Goal: Information Seeking & Learning: Learn about a topic

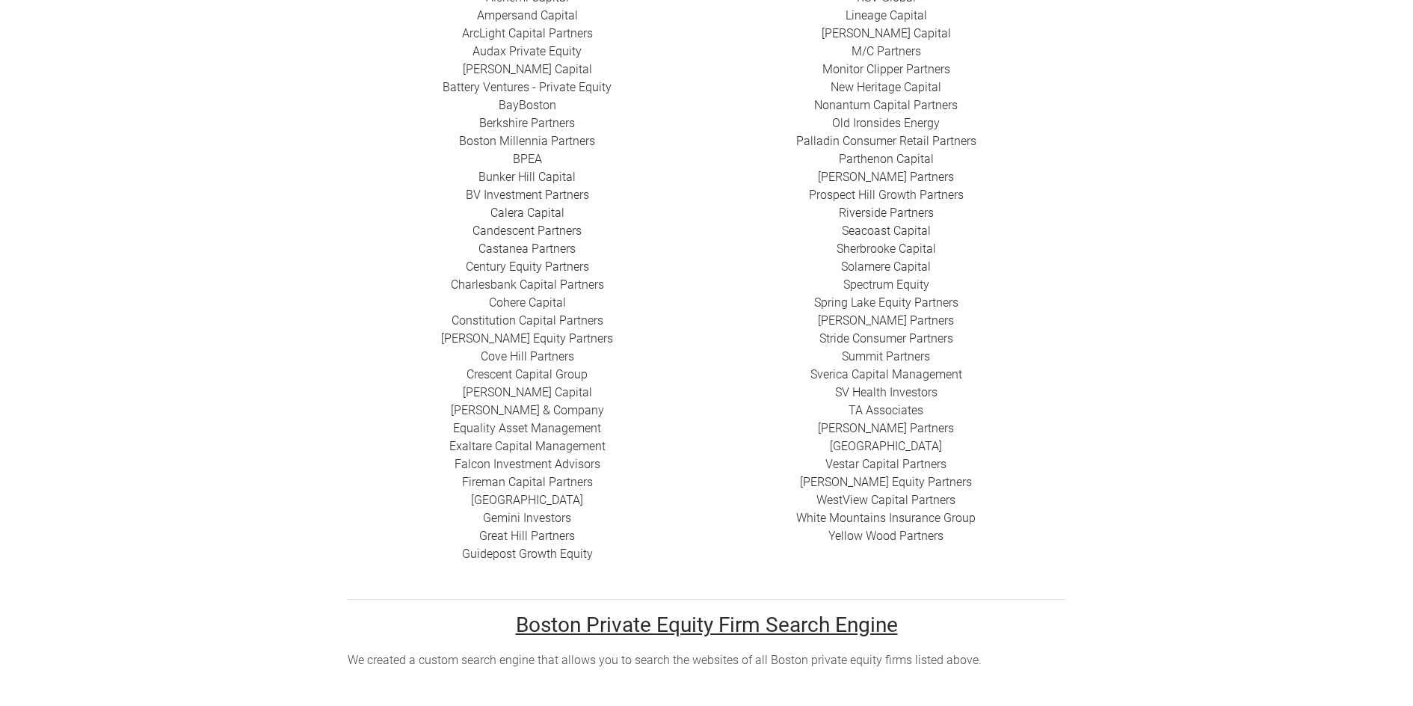
scroll to position [517, 0]
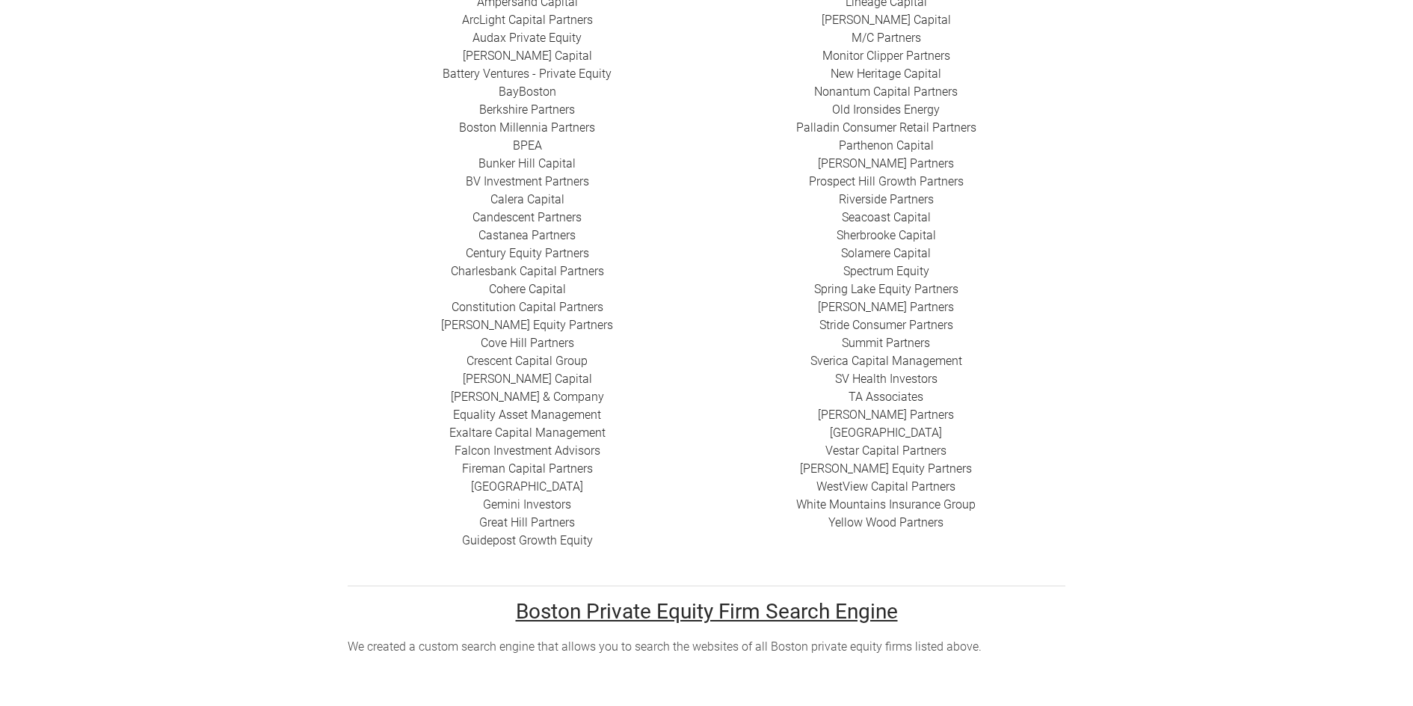
click at [549, 354] on link "​Crescent Capital Group" at bounding box center [527, 361] width 121 height 14
click at [756, 599] on u "Boston Private Equity Firm Search Engine" at bounding box center [707, 611] width 382 height 25
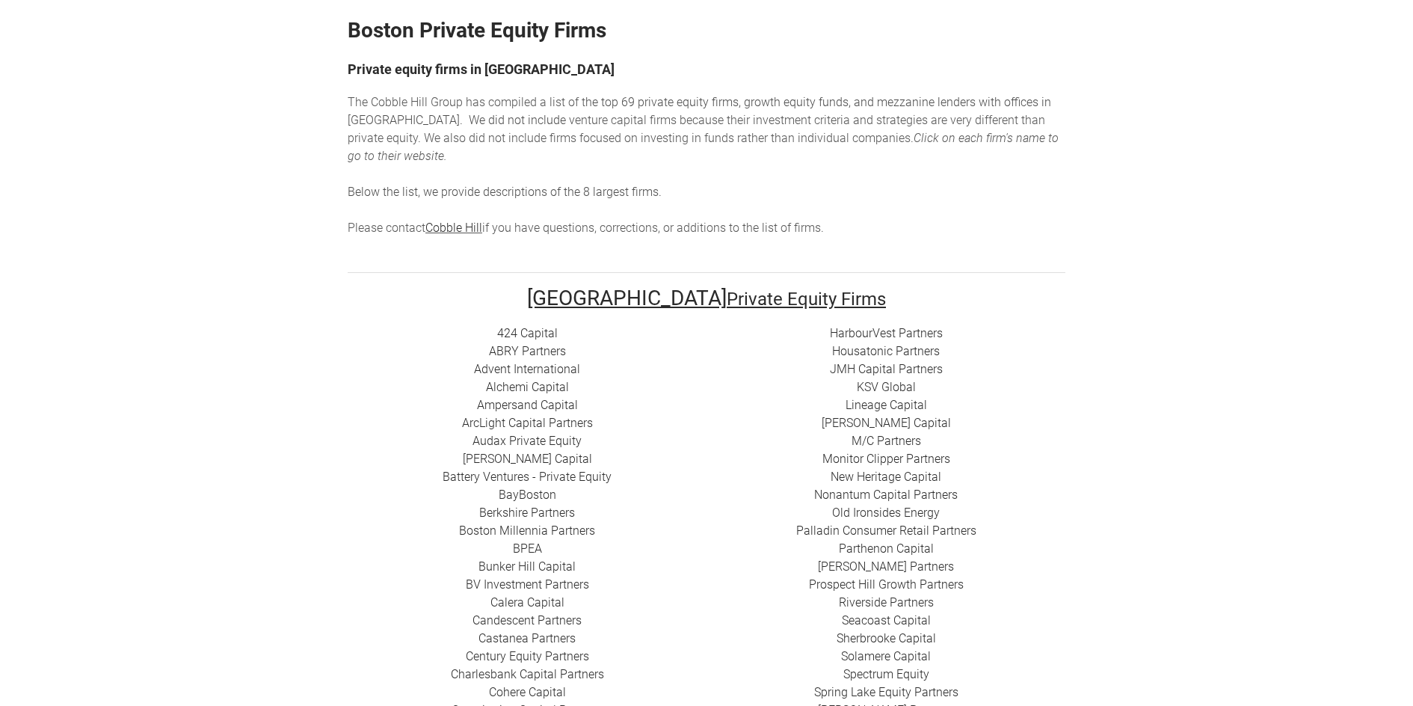
scroll to position [0, 0]
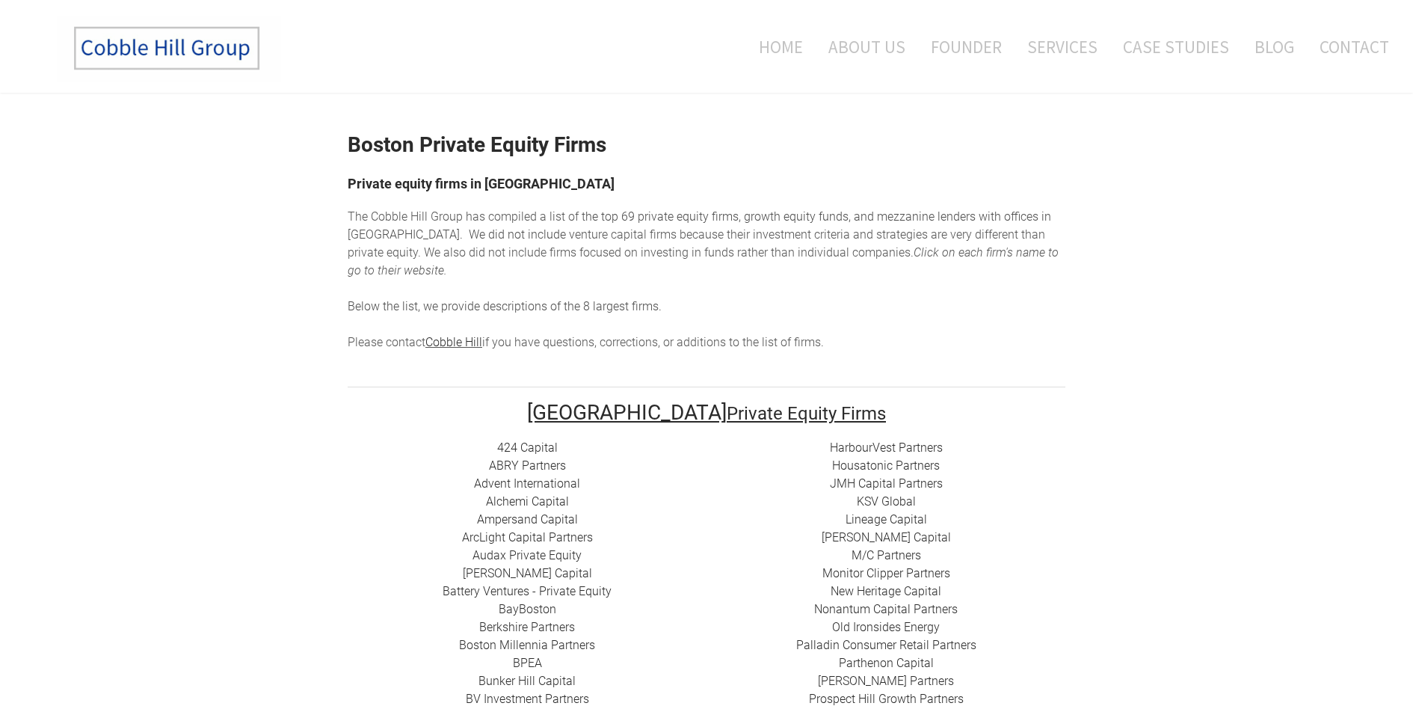
click at [849, 440] on link "HarbourVest Partners" at bounding box center [886, 447] width 113 height 14
click at [532, 440] on link "424 Capital" at bounding box center [527, 447] width 61 height 14
click at [530, 476] on link "Advent International" at bounding box center [527, 483] width 106 height 14
click at [524, 458] on link "​ABRY Partners" at bounding box center [527, 465] width 77 height 14
click at [551, 476] on link "Advent International" at bounding box center [527, 483] width 106 height 14
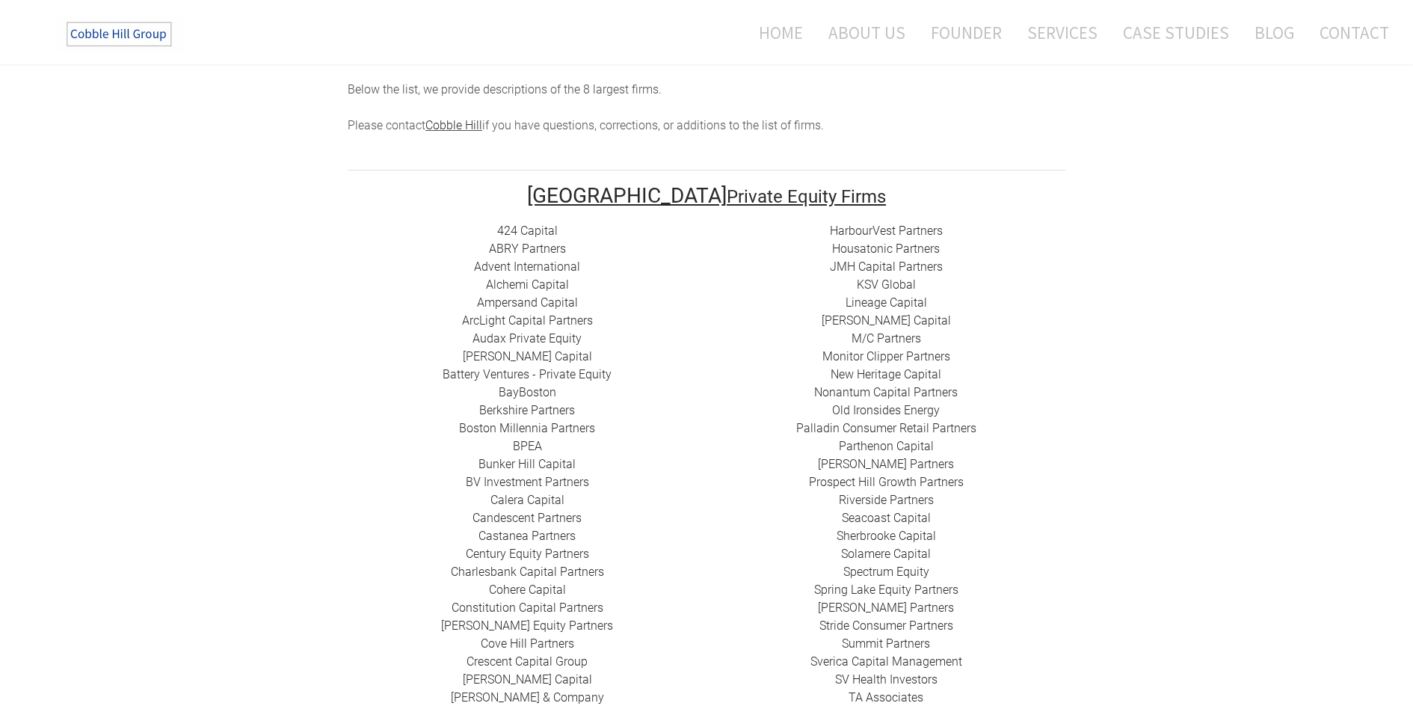
scroll to position [224, 0]
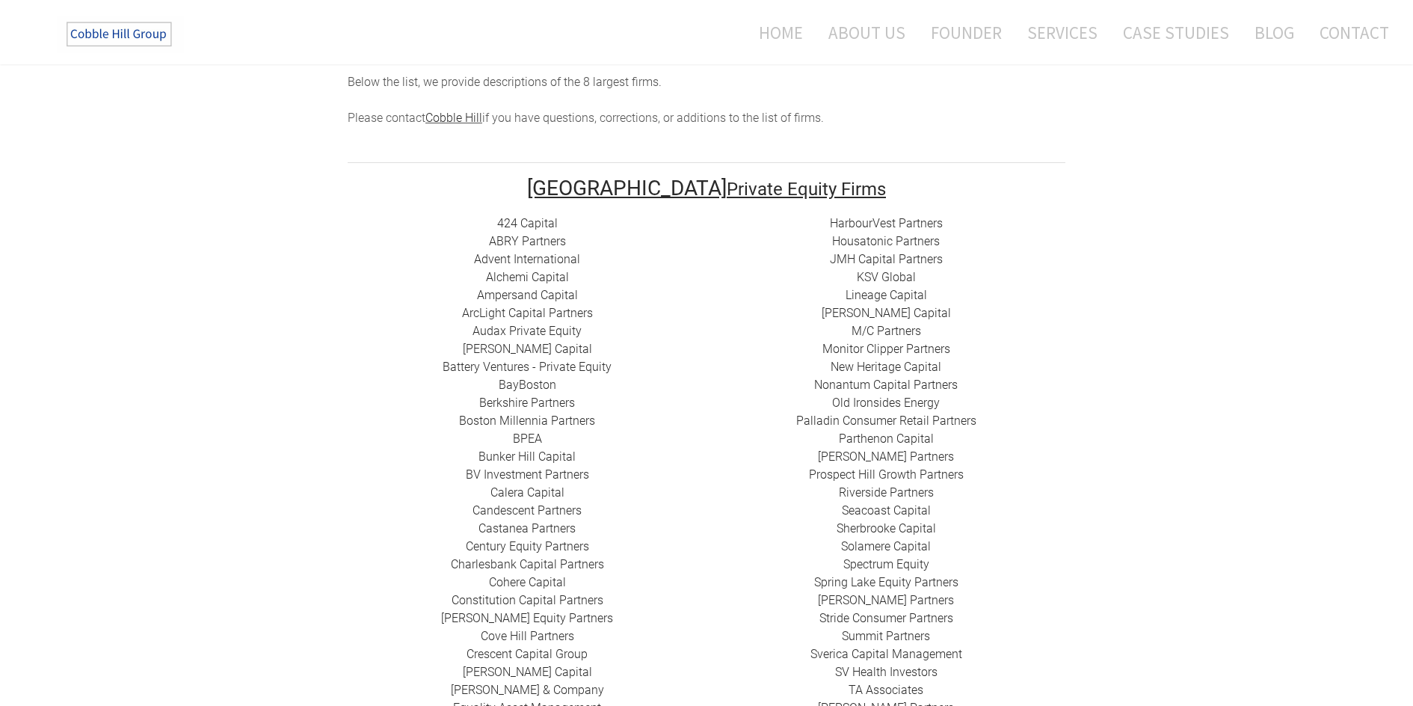
click at [541, 270] on link "Alchemi Capital" at bounding box center [527, 277] width 83 height 14
click at [544, 288] on link "​Ampersand Capital" at bounding box center [527, 295] width 101 height 14
click at [524, 306] on link "​ArcLight Capital Partners" at bounding box center [527, 313] width 131 height 14
click at [531, 324] on link "Audax Private Equity" at bounding box center [526, 331] width 109 height 14
click at [533, 342] on link "[PERSON_NAME] Capital" at bounding box center [527, 349] width 129 height 14
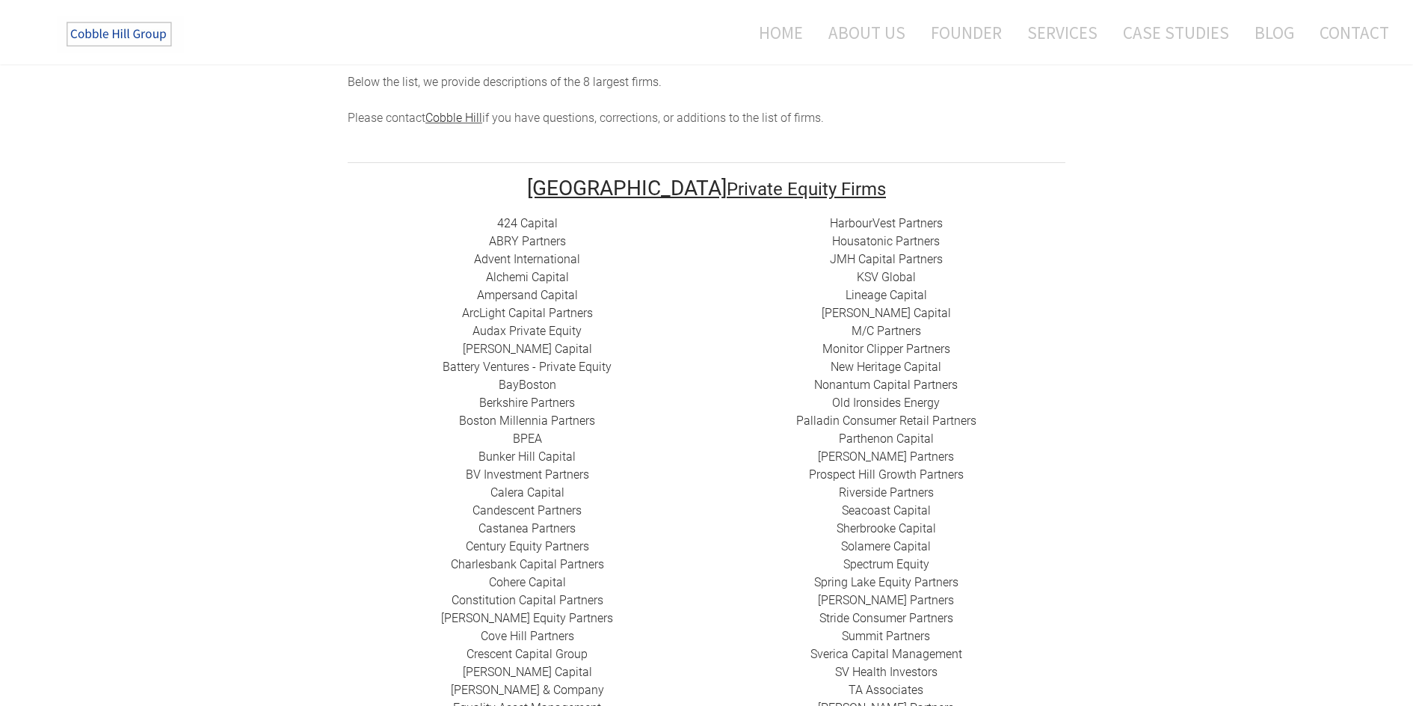
click at [541, 360] on link "Battery Ventures - Private Equity" at bounding box center [527, 367] width 169 height 14
click at [534, 378] on link "BayBoston" at bounding box center [528, 385] width 58 height 14
click at [538, 395] on link "Berkshire Partners" at bounding box center [527, 402] width 96 height 14
click at [541, 413] on link "Boston Millennia Partners" at bounding box center [527, 420] width 136 height 14
click at [524, 431] on link "BPEA" at bounding box center [527, 438] width 29 height 14
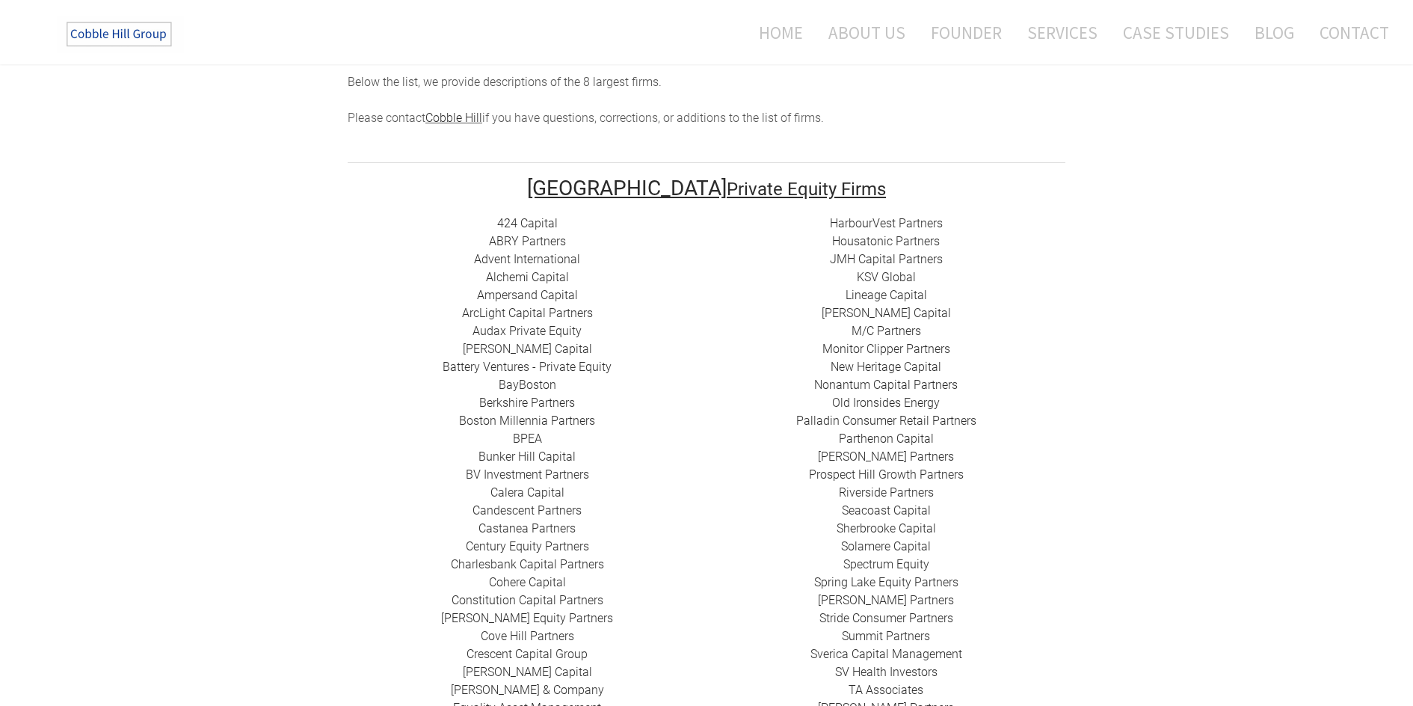
click at [547, 449] on link "​Bunker Hill Capital" at bounding box center [526, 456] width 97 height 14
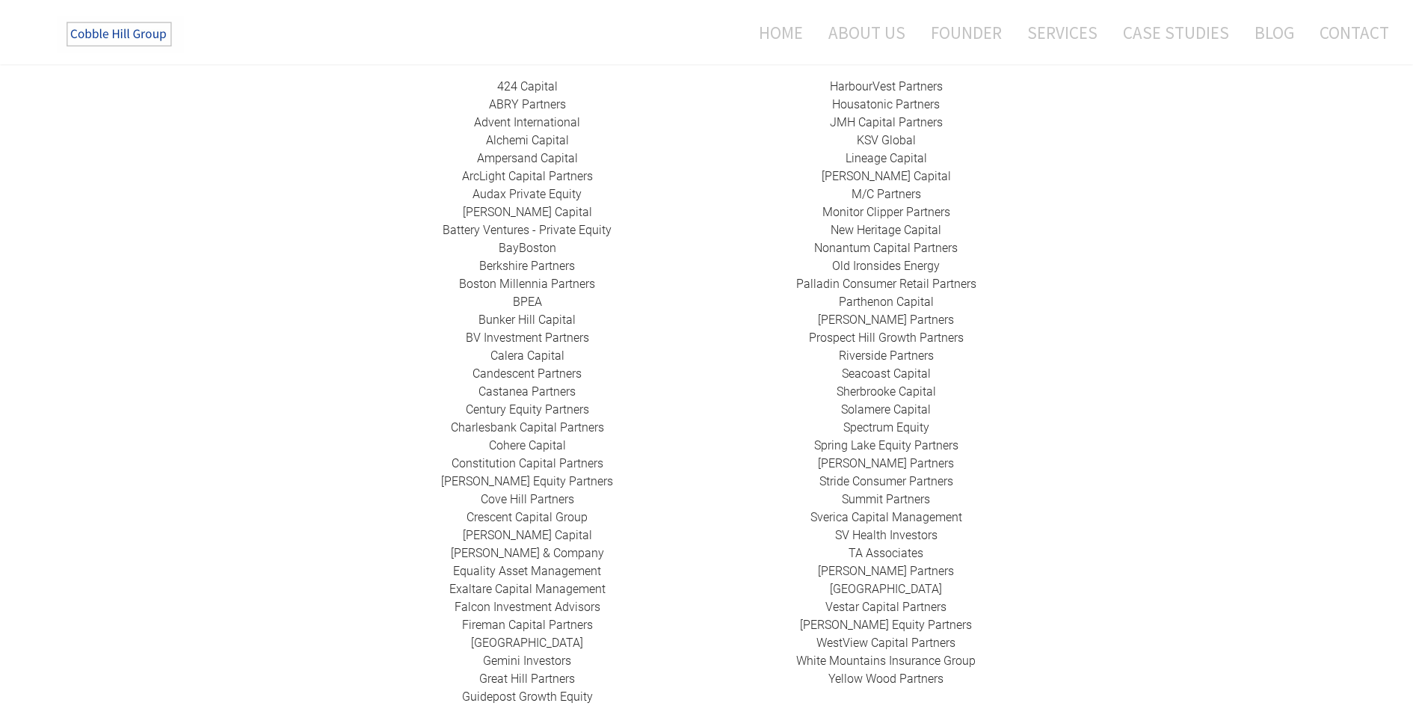
scroll to position [374, 0]
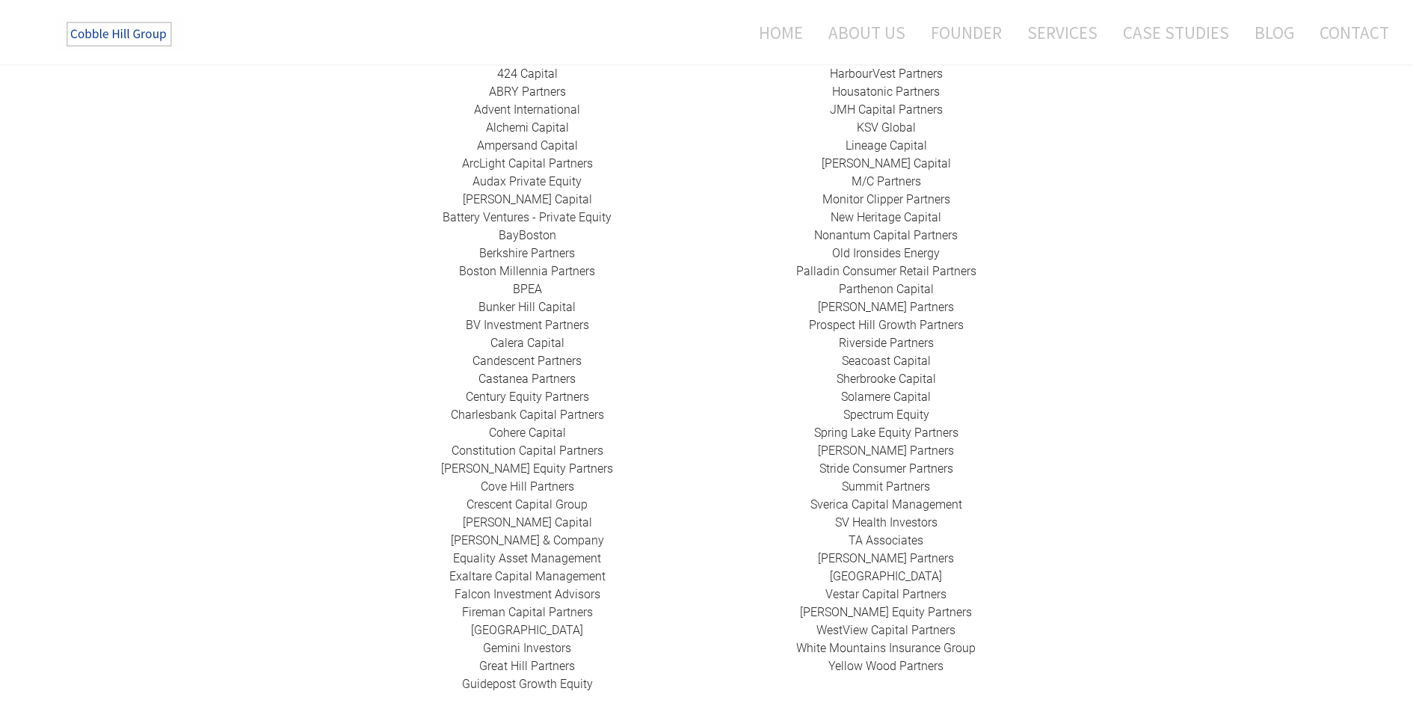
click at [533, 318] on link "BV Investment Partners" at bounding box center [527, 325] width 123 height 14
click at [547, 336] on link "Calera Capital" at bounding box center [527, 343] width 74 height 14
click at [533, 354] on link "Candescent Partners" at bounding box center [526, 361] width 109 height 14
click at [540, 372] on link "​Castanea Partners" at bounding box center [526, 379] width 97 height 14
click at [544, 390] on link "​Century Equity Partners" at bounding box center [527, 397] width 123 height 14
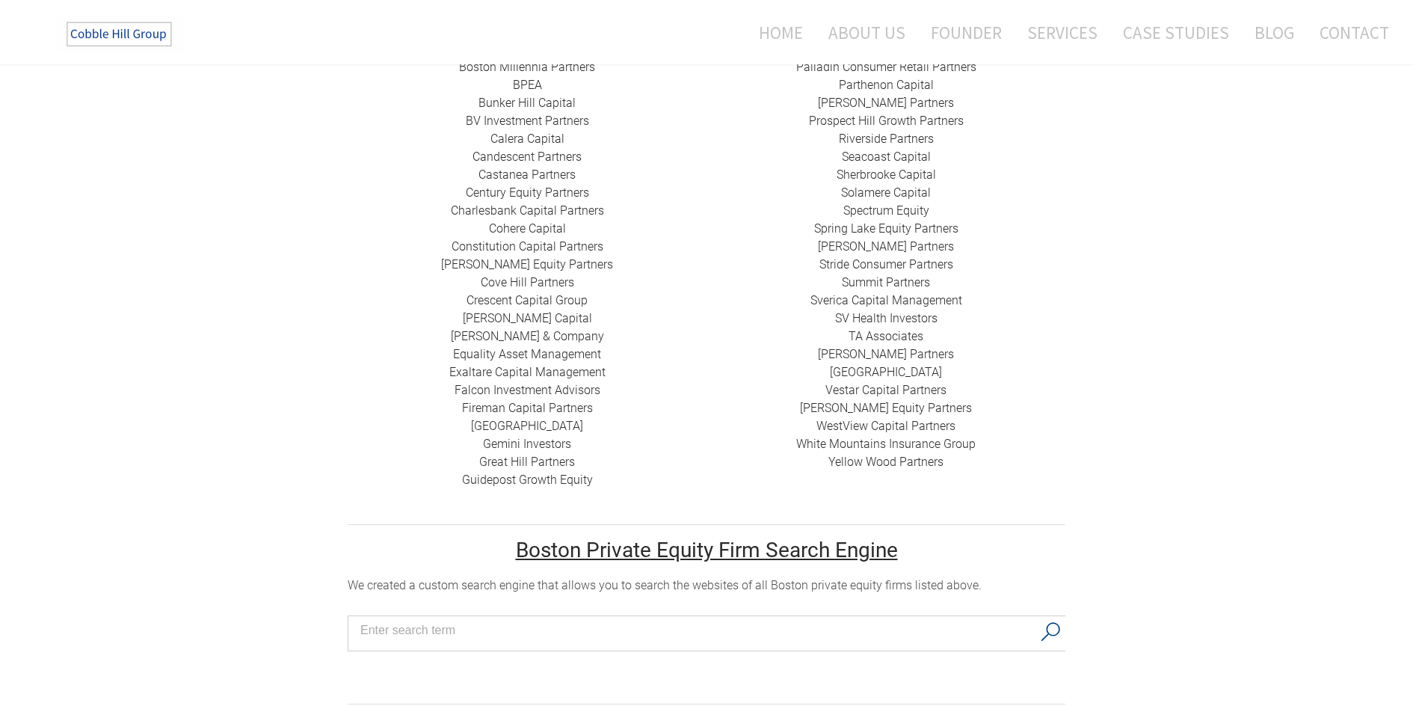
scroll to position [598, 0]
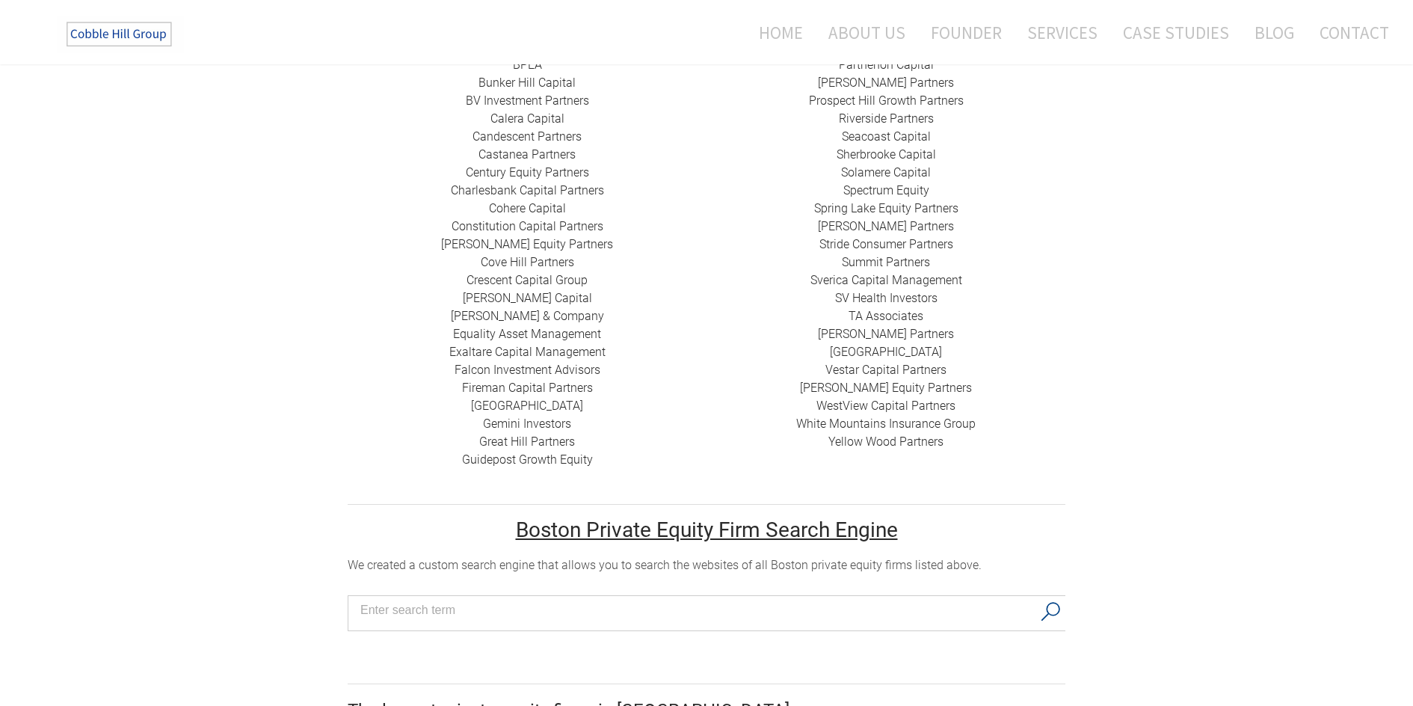
click at [532, 183] on link "Charlesbank Capital Partners" at bounding box center [527, 190] width 153 height 14
click at [512, 201] on link "Cohere Capital" at bounding box center [527, 208] width 77 height 14
click at [519, 219] on link "Constitution Capital Partners" at bounding box center [528, 226] width 152 height 14
click at [540, 237] on link "​[PERSON_NAME] Equity Partners" at bounding box center [527, 244] width 172 height 14
click at [532, 255] on link "Cove Hill Partners" at bounding box center [527, 262] width 93 height 14
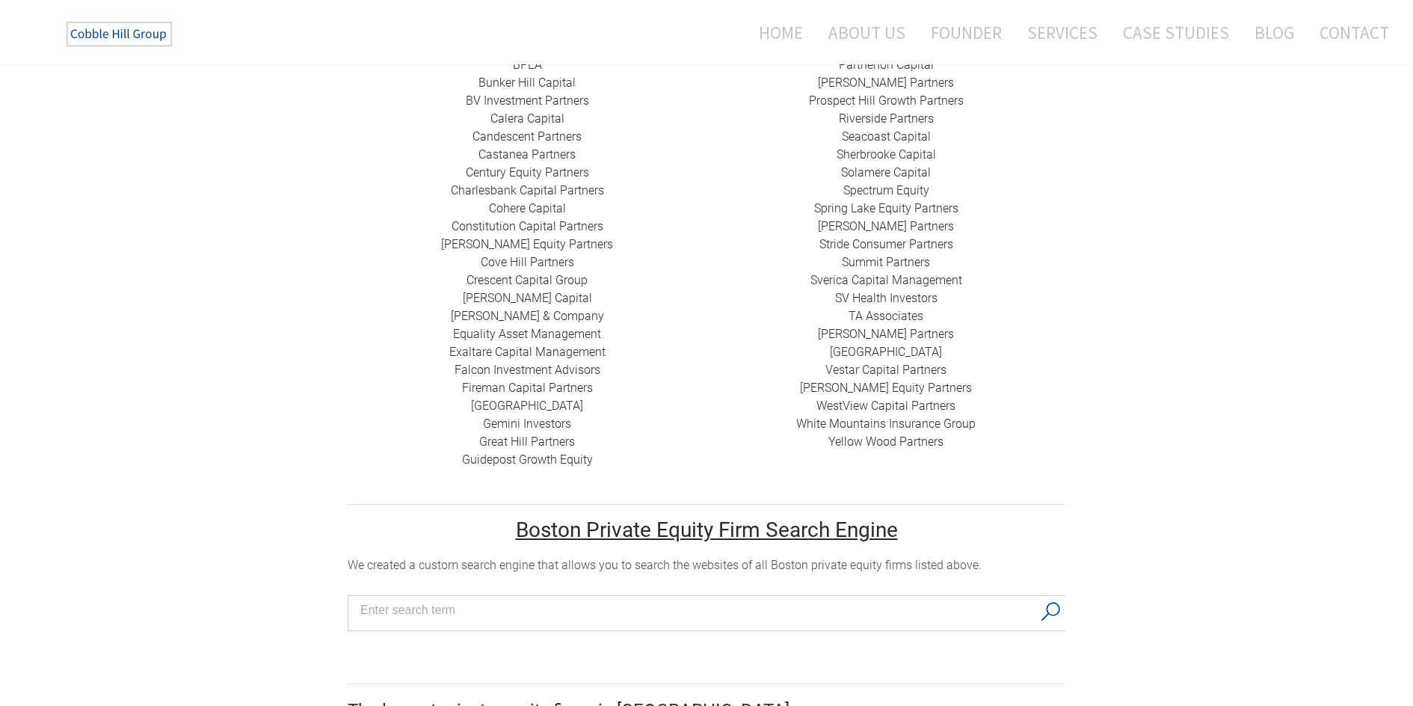
click at [564, 273] on link "​Crescent Capital Group" at bounding box center [527, 280] width 121 height 14
click at [526, 291] on link "[PERSON_NAME] Capital" at bounding box center [527, 298] width 129 height 14
click at [523, 309] on link "[PERSON_NAME] & Company" at bounding box center [527, 316] width 153 height 14
click at [555, 327] on link "​Equality Asset Management" at bounding box center [527, 334] width 148 height 14
click at [532, 345] on link "​Exaltare Capital Management" at bounding box center [527, 352] width 156 height 14
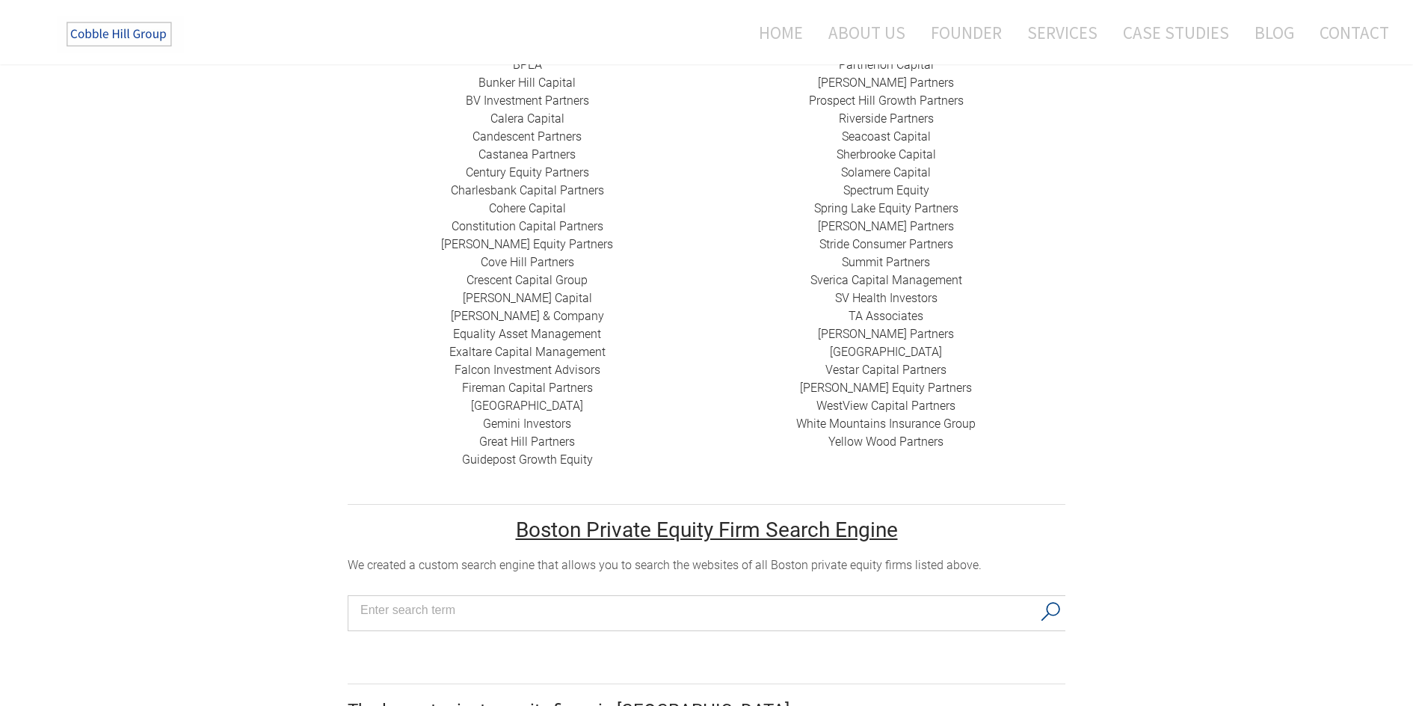
click at [513, 363] on link "​Falcon Investment Advisors" at bounding box center [528, 370] width 146 height 14
click at [524, 381] on link "Fireman Capital Partners" at bounding box center [527, 388] width 131 height 14
click at [540, 398] on link "​[GEOGRAPHIC_DATA]" at bounding box center [527, 405] width 112 height 14
click at [529, 416] on link "Gemini Investors" at bounding box center [527, 423] width 88 height 14
click at [555, 434] on link "Great Hill Partners ​" at bounding box center [527, 441] width 96 height 14
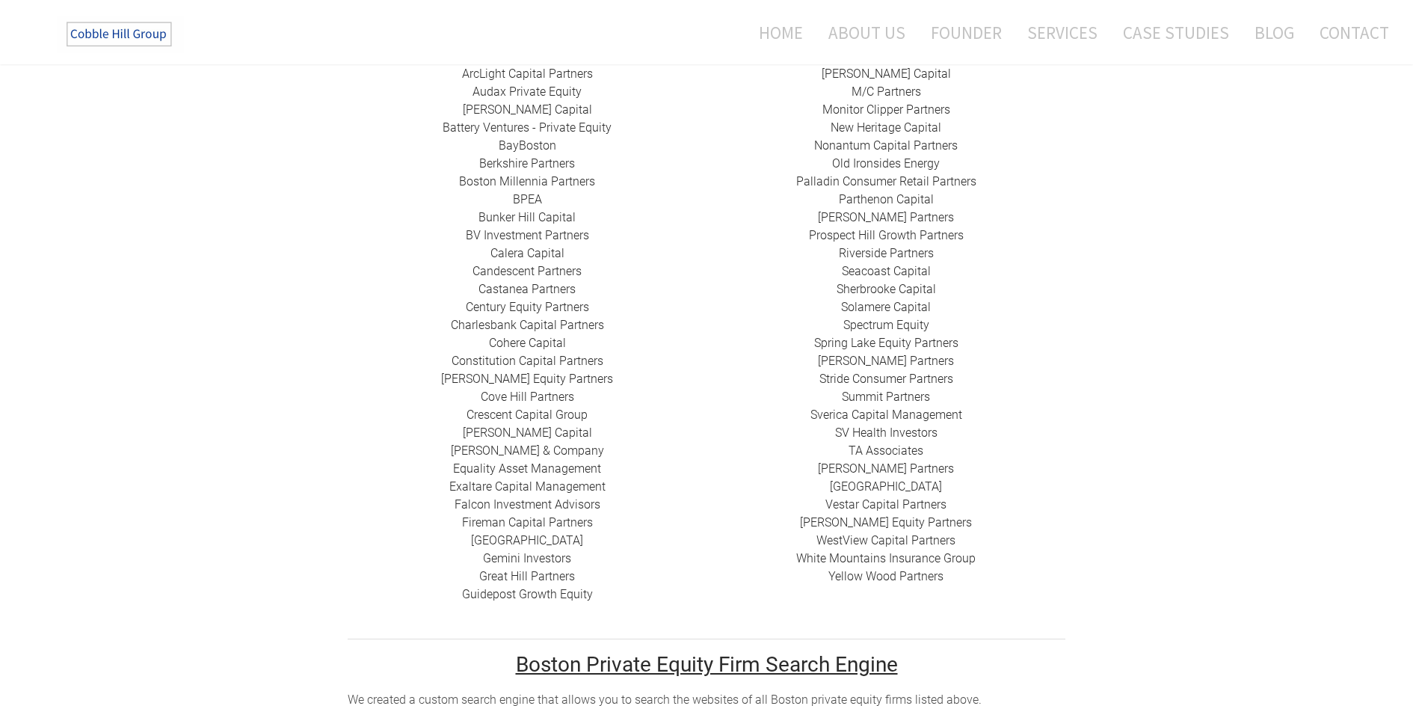
scroll to position [449, 0]
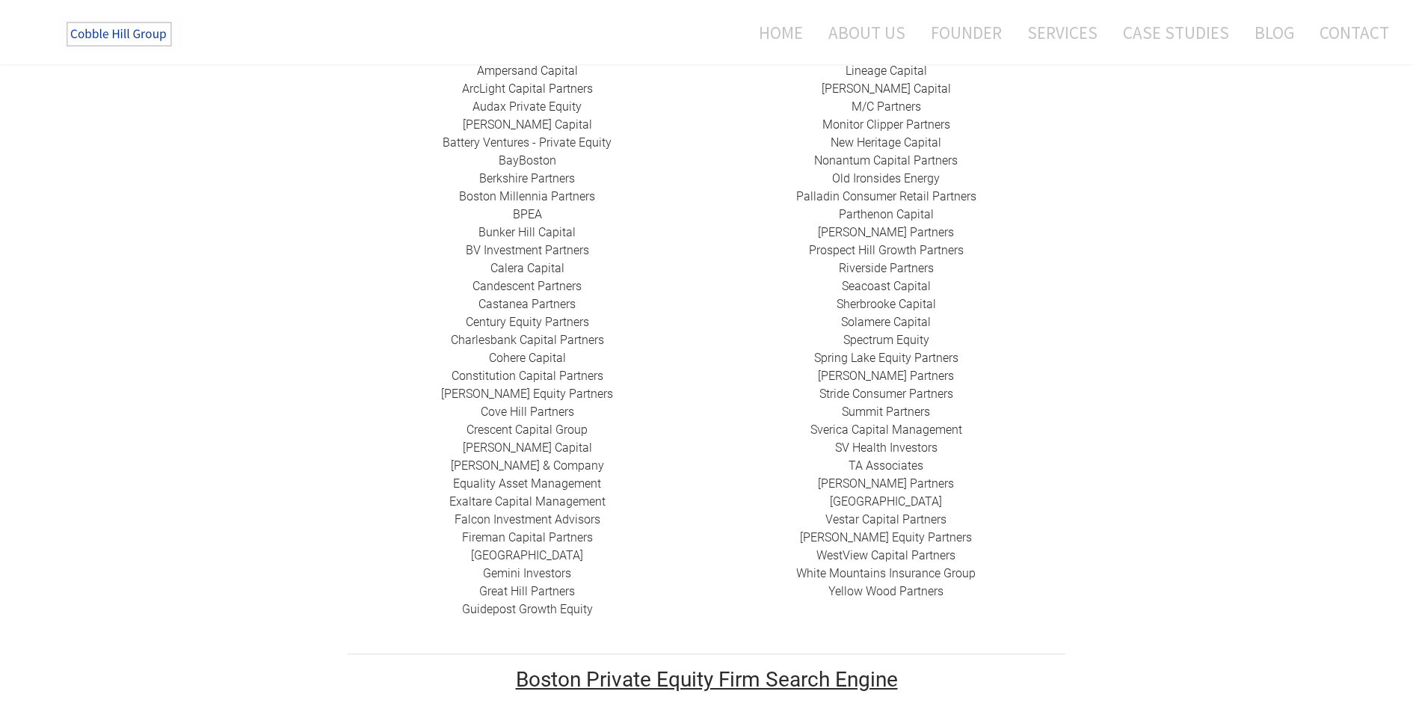
click at [557, 602] on link "Guidepost Growth Equity" at bounding box center [527, 609] width 131 height 14
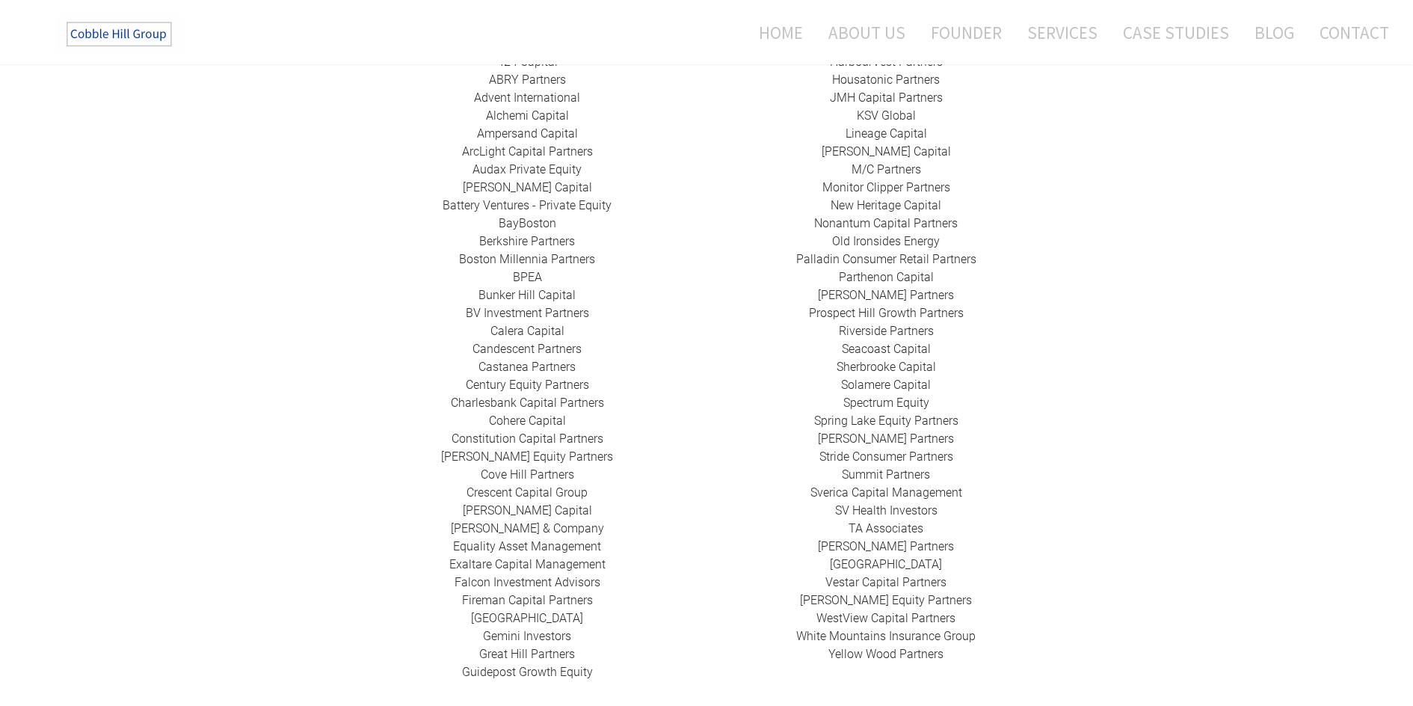
scroll to position [299, 0]
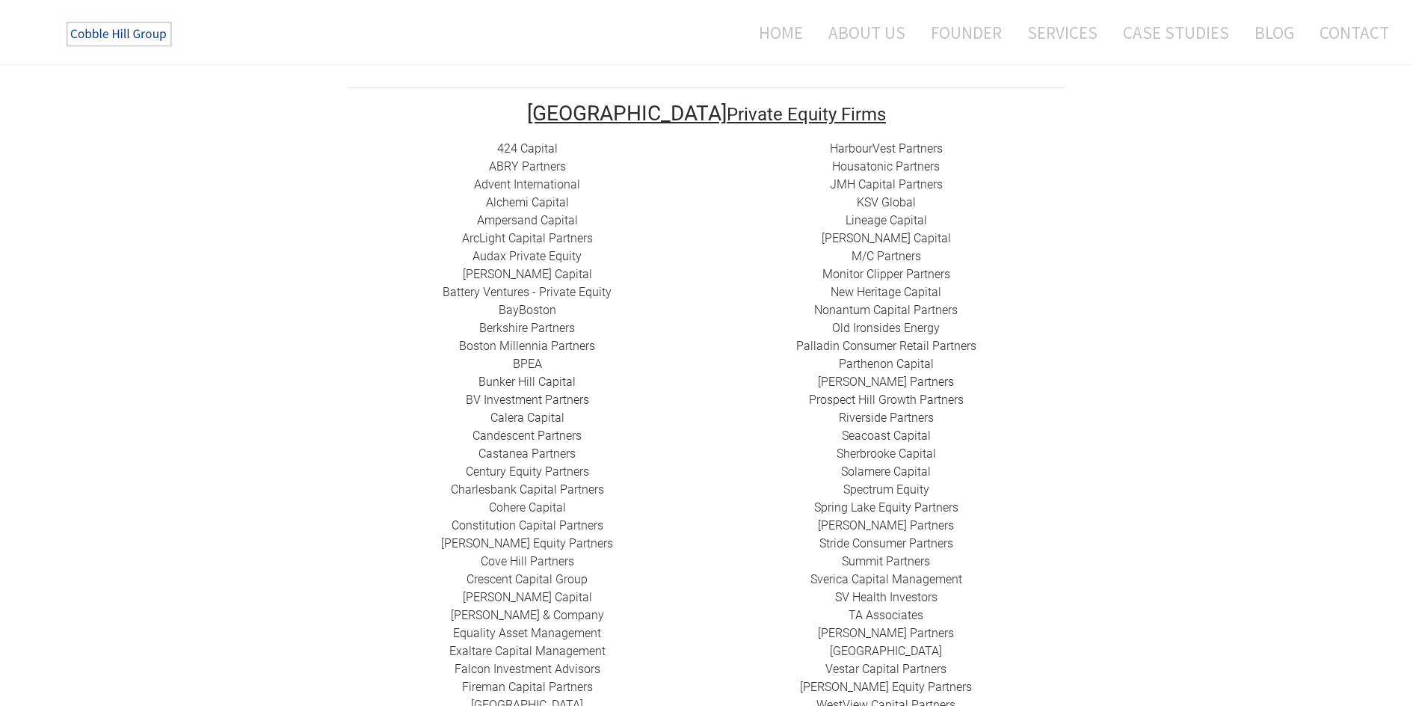
click at [867, 141] on link "HarbourVest Partners" at bounding box center [886, 148] width 113 height 14
click at [892, 159] on link "Housatonic Partners" at bounding box center [886, 166] width 108 height 14
click at [878, 177] on link "​JMH Capital Partners" at bounding box center [886, 184] width 113 height 14
click at [889, 195] on link "​KSV Global" at bounding box center [886, 202] width 59 height 14
click at [884, 213] on link "Lineage Capital" at bounding box center [886, 220] width 81 height 14
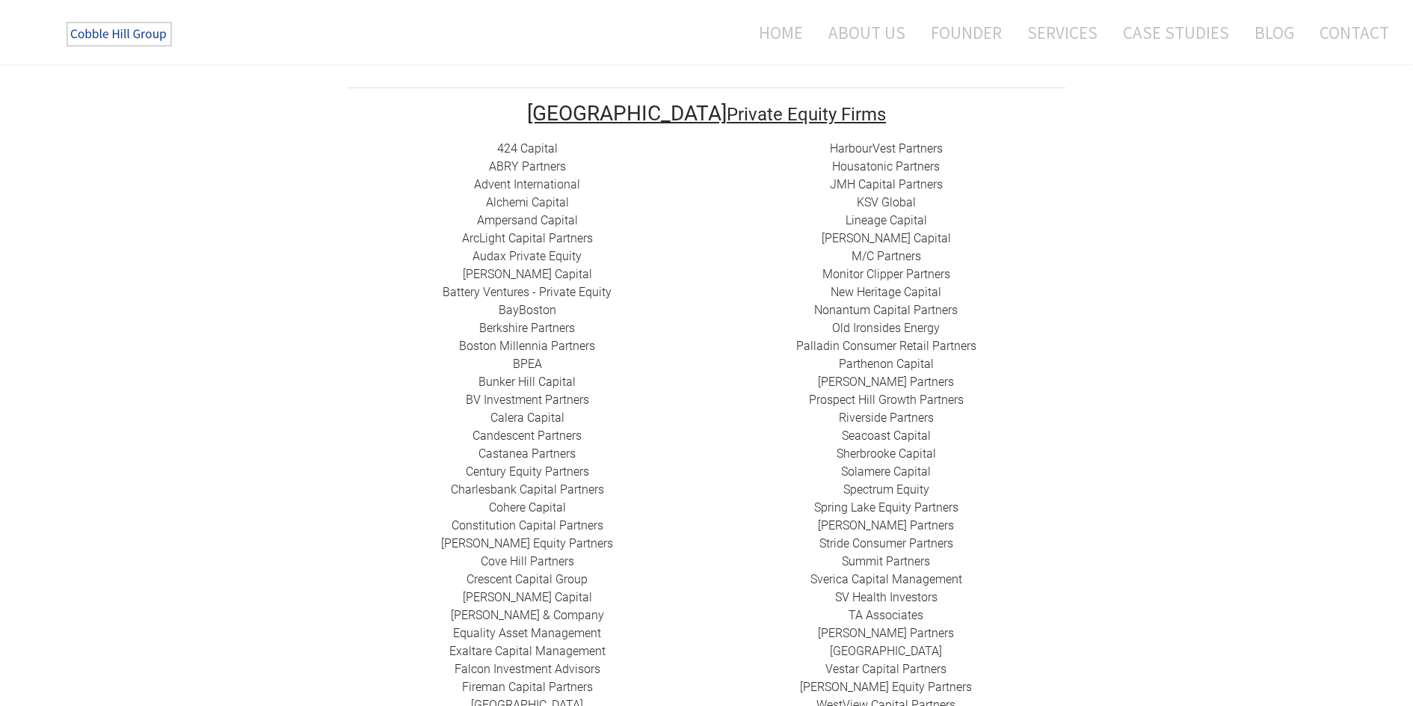
click at [913, 231] on link "[PERSON_NAME] Capital" at bounding box center [886, 238] width 129 height 14
click at [878, 249] on link "​M/C Partners" at bounding box center [887, 256] width 70 height 14
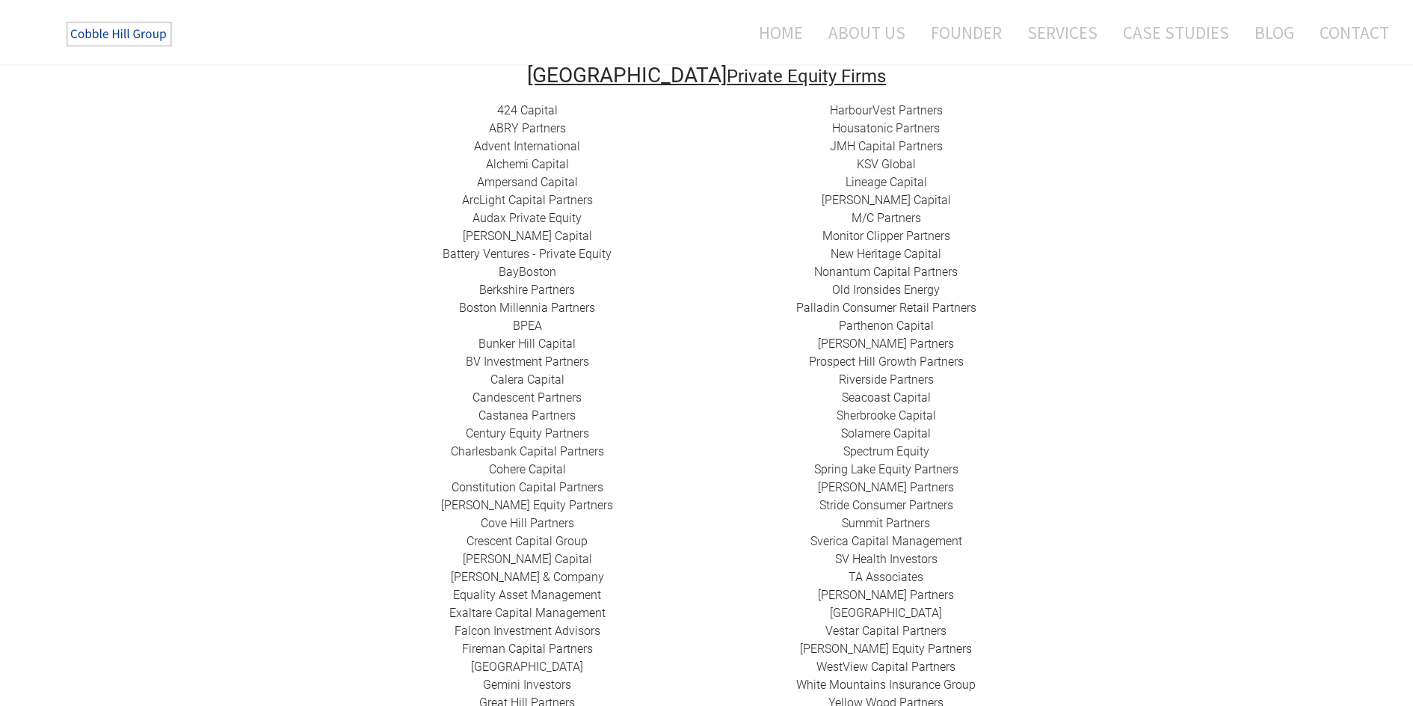
scroll to position [374, 0]
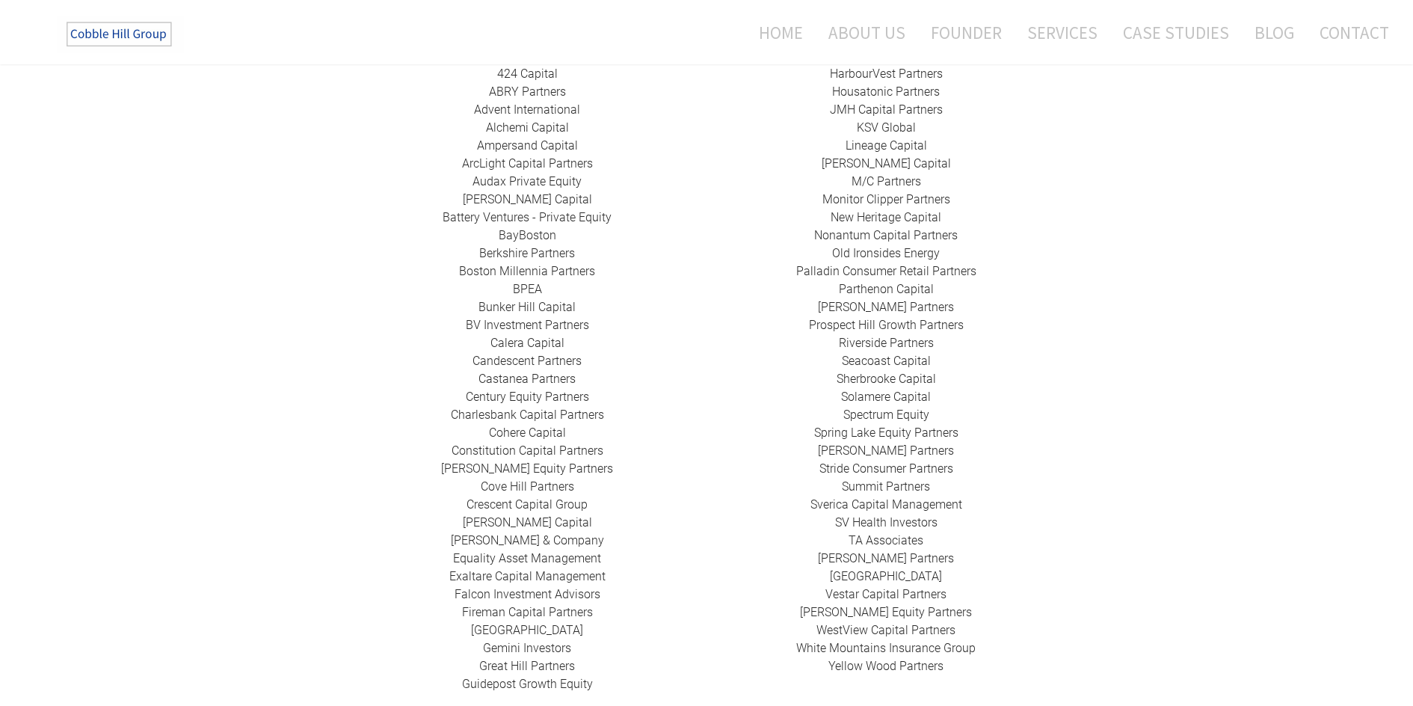
click at [905, 192] on link "​Monitor Clipper Partners" at bounding box center [886, 199] width 128 height 14
click at [914, 210] on link "New Heritage Capital" at bounding box center [886, 217] width 111 height 14
click at [895, 192] on link "​Monitor Clipper Partners" at bounding box center [886, 199] width 128 height 14
click at [887, 210] on link "New Heritage Capital" at bounding box center [886, 217] width 111 height 14
click at [882, 228] on link "Nonantum Capital Partners" at bounding box center [886, 235] width 144 height 14
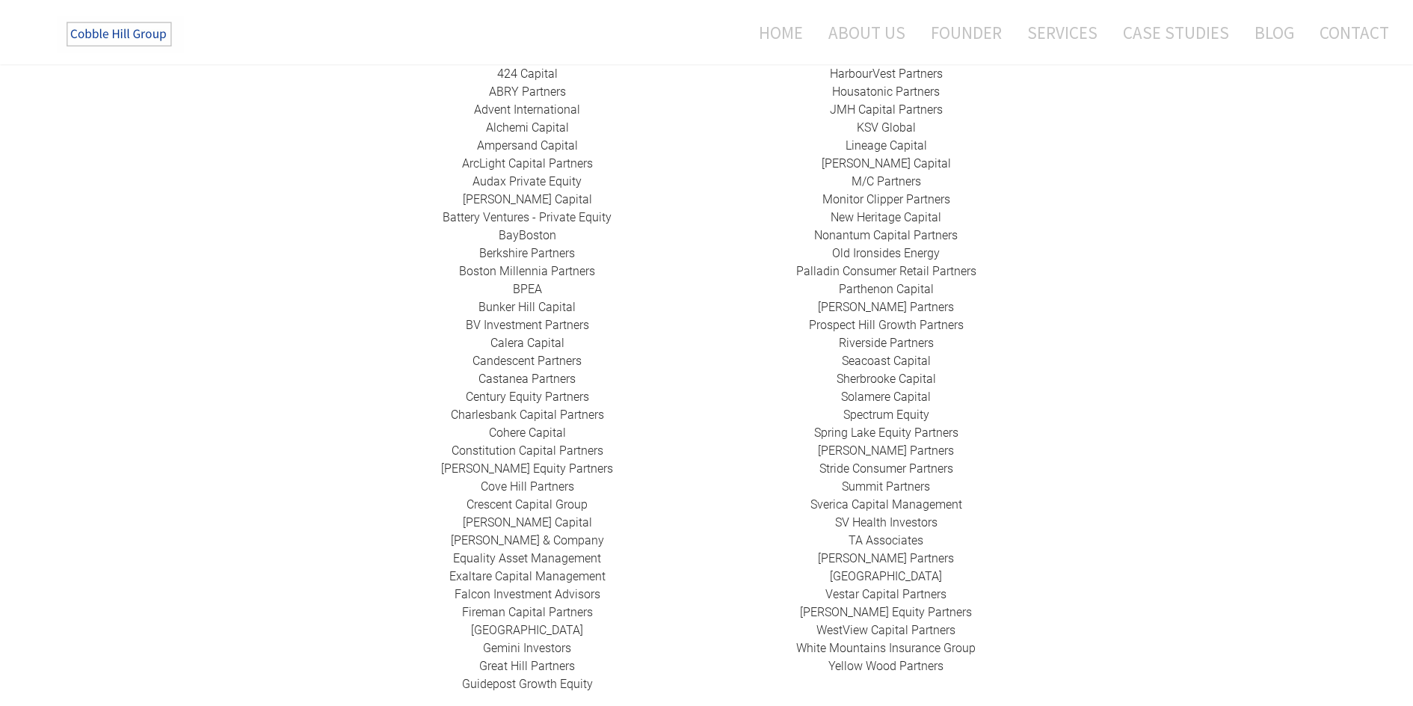
click at [875, 246] on link "​Old Ironsides Energy" at bounding box center [886, 253] width 108 height 14
click at [911, 264] on link "Palladin Consumer Retail Partners" at bounding box center [886, 271] width 180 height 14
click at [894, 282] on link "​ Parthenon Capital" at bounding box center [886, 289] width 95 height 14
click at [890, 300] on link "​[PERSON_NAME] Partners" at bounding box center [886, 307] width 136 height 14
click at [899, 318] on link "Prospect Hill Growth Partners" at bounding box center [886, 325] width 155 height 14
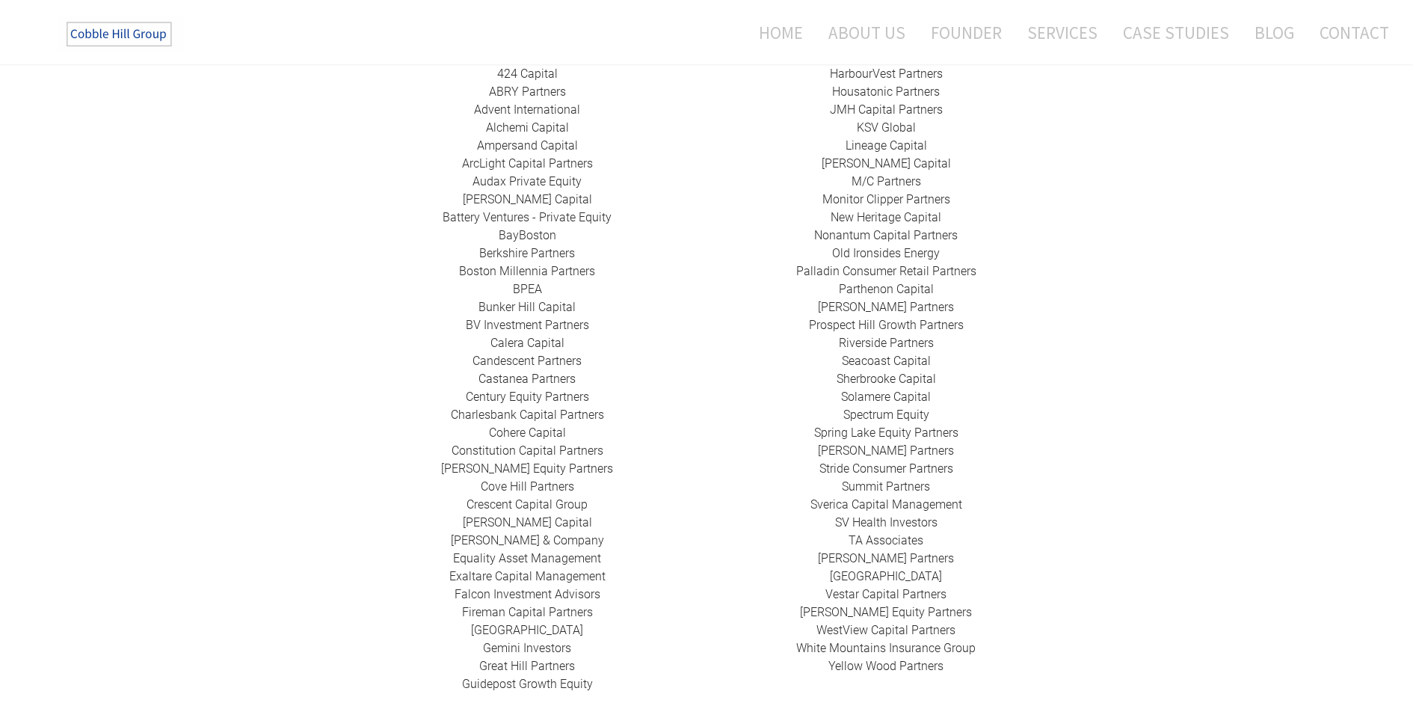
click at [910, 336] on link "Riverside Partners" at bounding box center [886, 343] width 95 height 14
click at [891, 354] on link "Seacoast Capital" at bounding box center [886, 361] width 89 height 14
click at [911, 372] on link "​Sherbrooke Capital​" at bounding box center [886, 379] width 99 height 14
click at [911, 390] on link "Solamere Capital" at bounding box center [886, 397] width 90 height 14
click at [904, 407] on link "Spectrum Equity" at bounding box center [886, 414] width 86 height 14
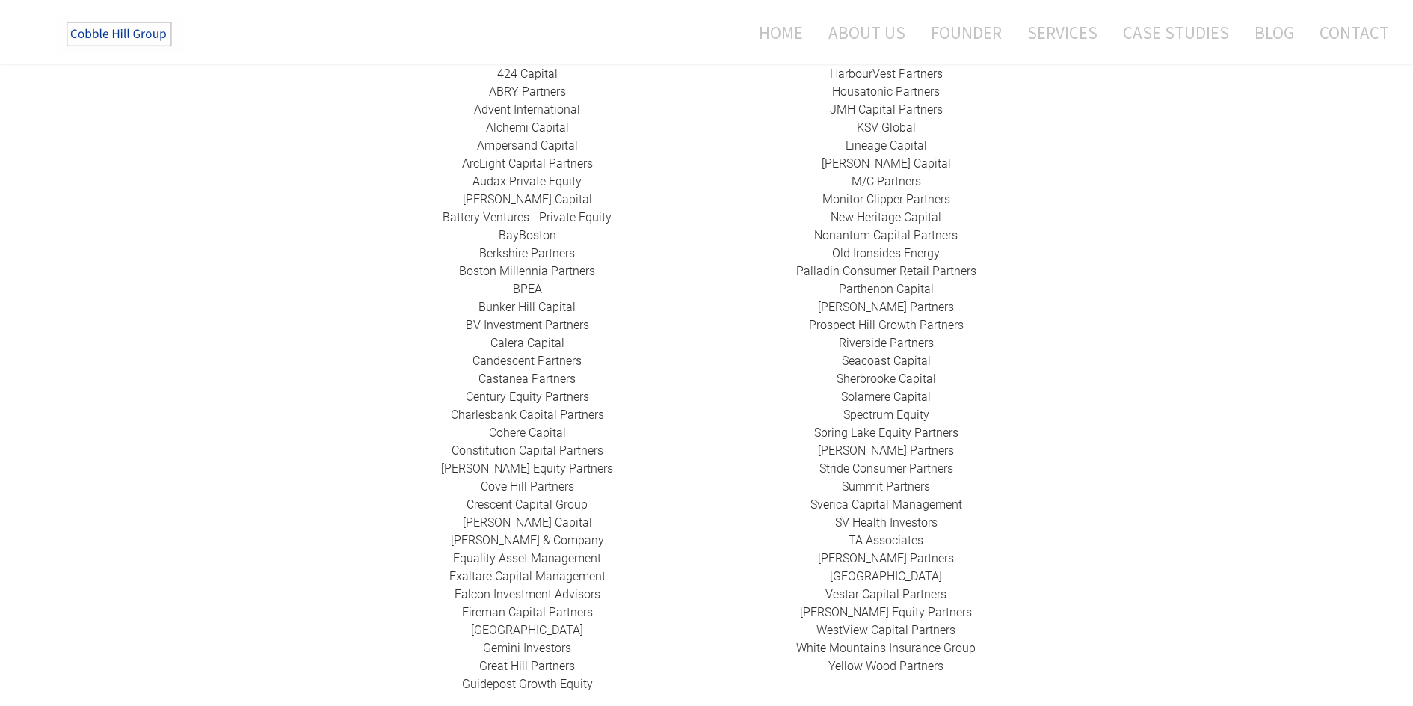
click at [900, 425] on link "Spring Lake Equity Partners" at bounding box center [886, 432] width 144 height 14
click at [892, 443] on link "[PERSON_NAME] Partners" at bounding box center [886, 450] width 136 height 14
click at [901, 461] on link "Stride Consumer Partners" at bounding box center [886, 468] width 134 height 14
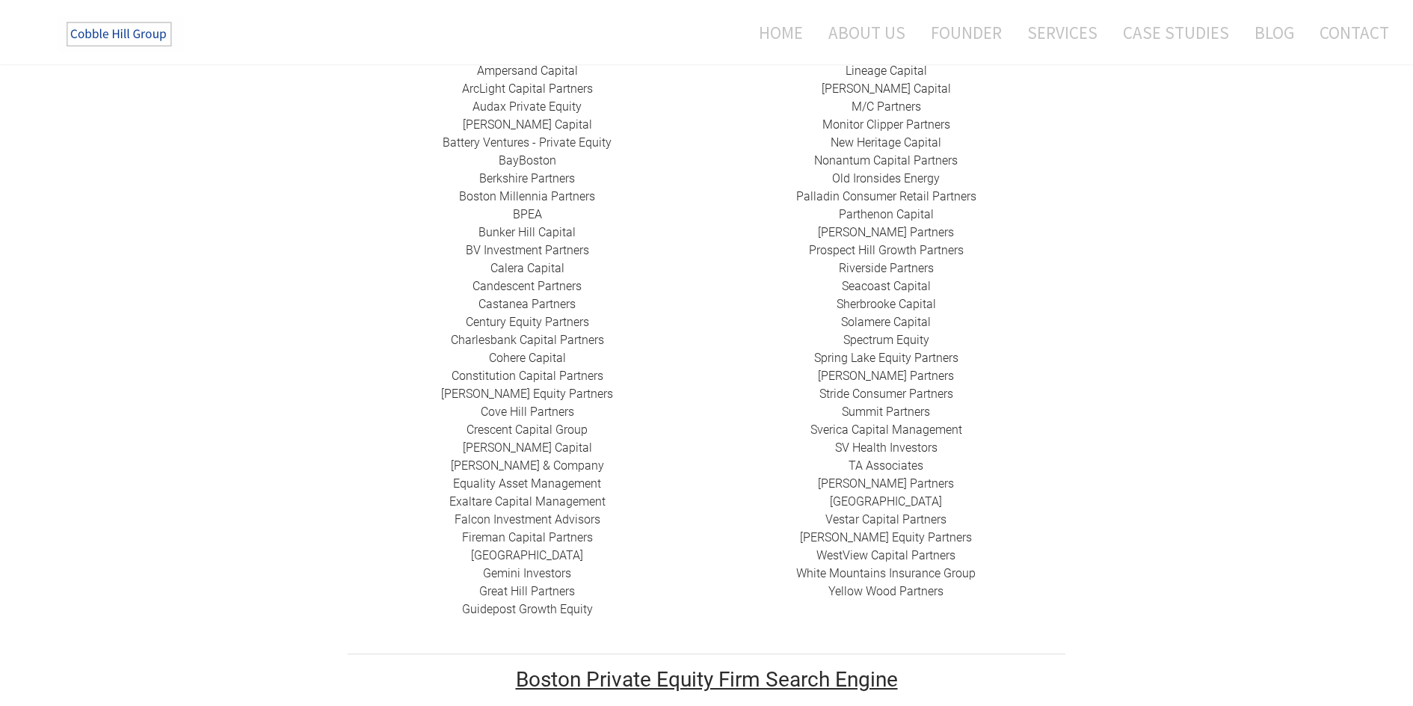
click at [911, 404] on link "Summit Partners" at bounding box center [886, 411] width 88 height 14
click at [887, 422] on link "Sverica Capital Management" at bounding box center [886, 429] width 152 height 14
click at [899, 440] on link "SV Health Investors" at bounding box center [886, 447] width 102 height 14
click at [893, 440] on link "SV Health Investors" at bounding box center [886, 447] width 102 height 14
click at [892, 458] on link "​ TA Associates" at bounding box center [886, 465] width 75 height 14
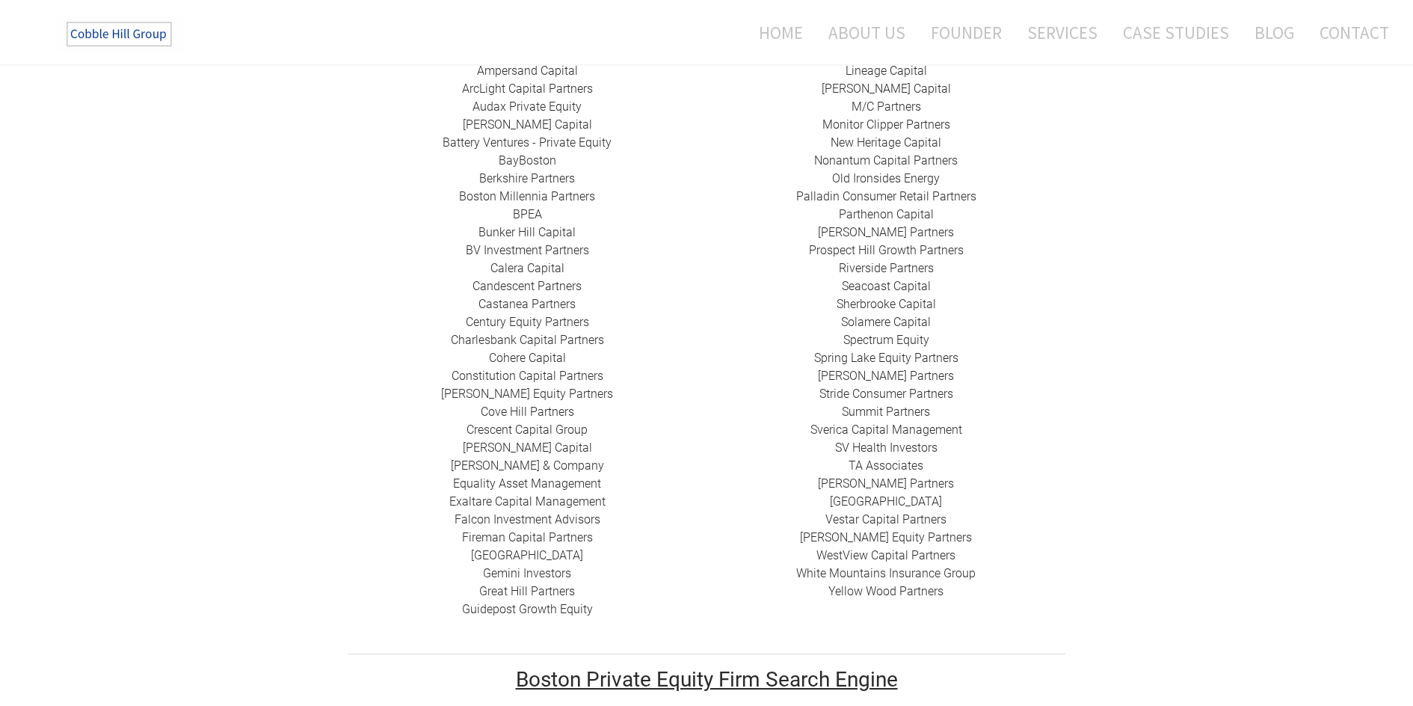
click at [879, 475] on div "HarbourVest Partners Housatonic Partners ​JMH Capital Partners ​KSV Global Line…" at bounding box center [885, 295] width 359 height 610
click at [879, 494] on link "​[GEOGRAPHIC_DATA]" at bounding box center [886, 501] width 112 height 14
click at [882, 512] on link "​Vestar Capital Partners" at bounding box center [885, 519] width 121 height 14
click at [889, 530] on link "[PERSON_NAME] Equity Partners" at bounding box center [886, 537] width 172 height 14
click at [911, 548] on link "​WestView Capital Partners" at bounding box center [885, 555] width 139 height 14
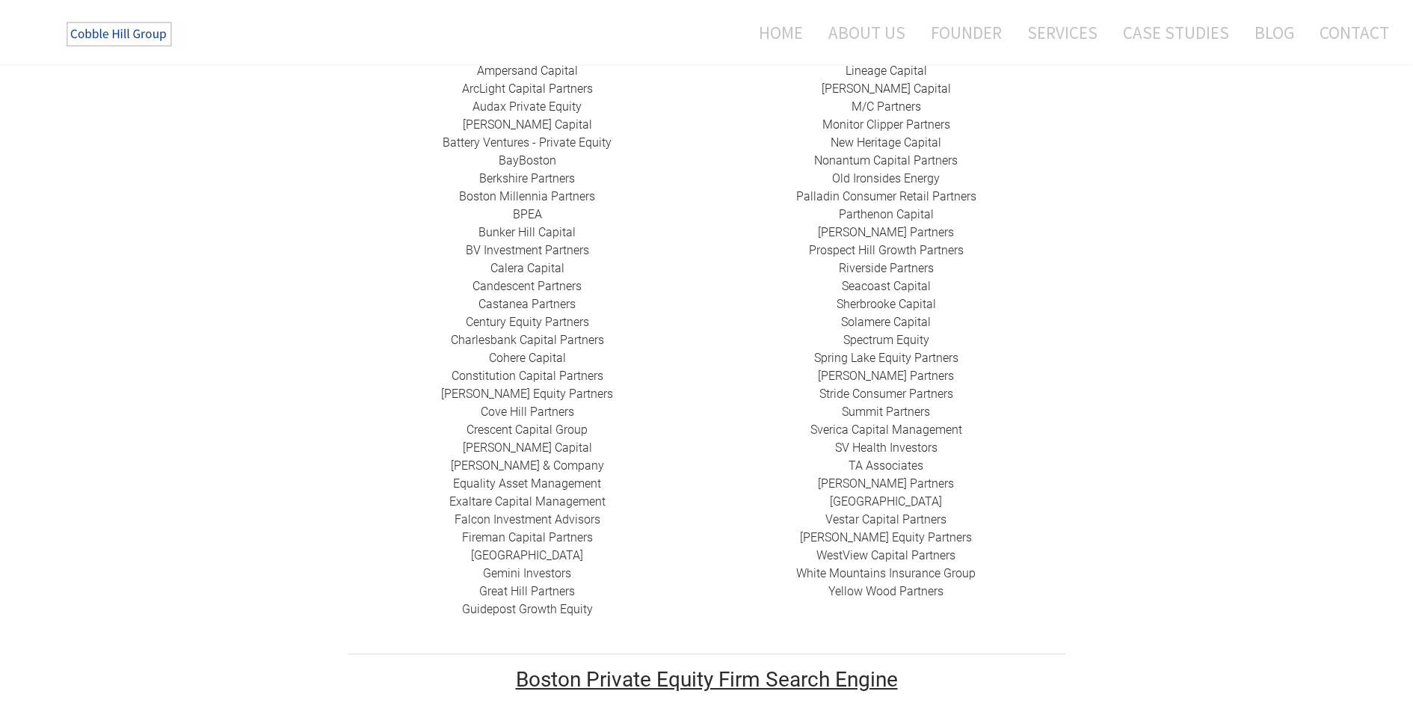
click at [880, 566] on link "White Mountains Insurance Group" at bounding box center [885, 573] width 179 height 14
click at [906, 584] on link "Yellow Wood Partners" at bounding box center [885, 591] width 115 height 14
